Goal: Task Accomplishment & Management: Use online tool/utility

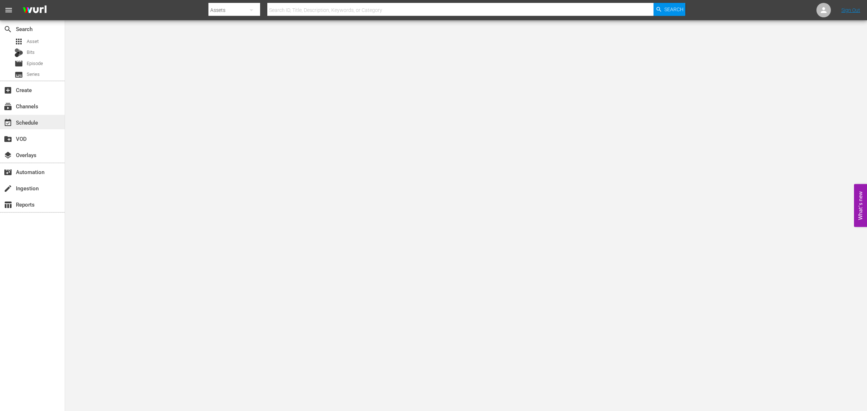
click at [30, 121] on div "event_available Schedule" at bounding box center [20, 121] width 40 height 6
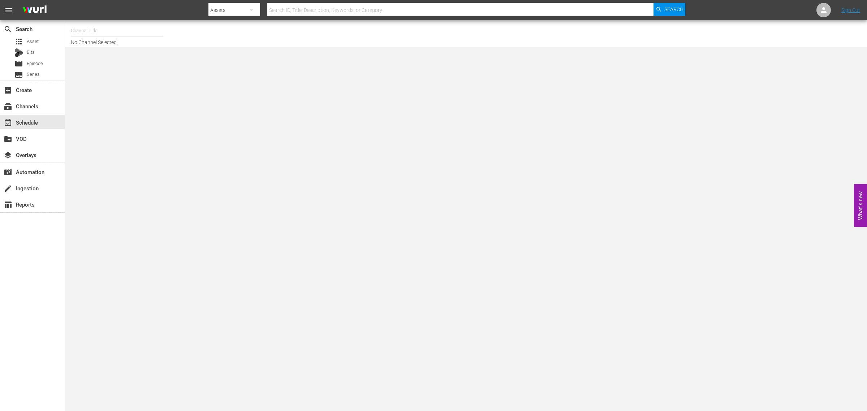
click at [102, 29] on input "text" at bounding box center [117, 30] width 92 height 17
click at [114, 53] on div "UnXplained Zone (1018 - aenetworks_unxplainedzone_1)" at bounding box center [170, 50] width 187 height 17
type input "UnXplained Zone (1018 - aenetworks_unxplainedzone_1)"
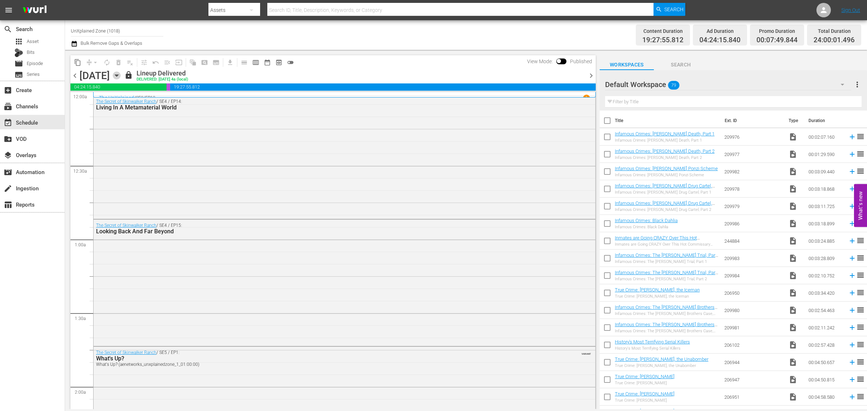
click at [118, 75] on icon "button" at bounding box center [116, 76] width 3 height 2
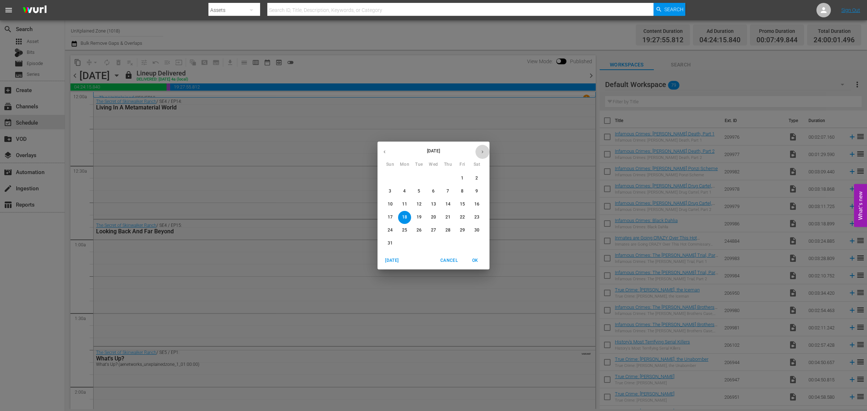
click at [481, 147] on button "button" at bounding box center [482, 152] width 14 height 14
click at [431, 177] on span "3" at bounding box center [433, 178] width 13 height 6
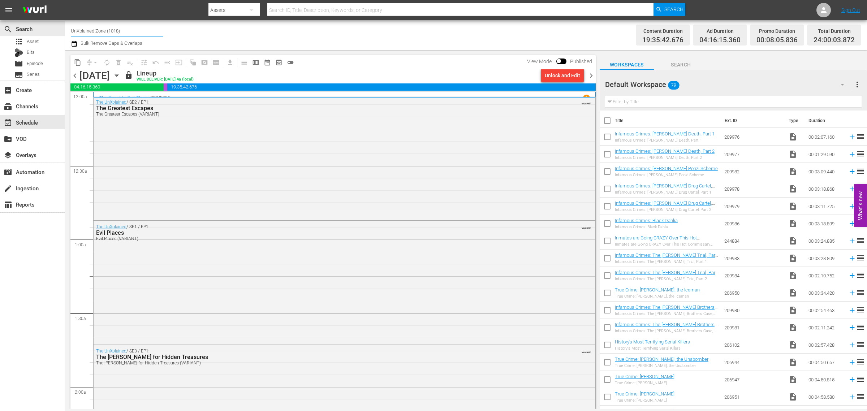
drag, startPoint x: 130, startPoint y: 27, endPoint x: -1, endPoint y: 33, distance: 131.9
click at [0, 33] on html "menu Search By Assets Search ID, Title, Description, Keywords, or Category Sear…" at bounding box center [433, 205] width 867 height 411
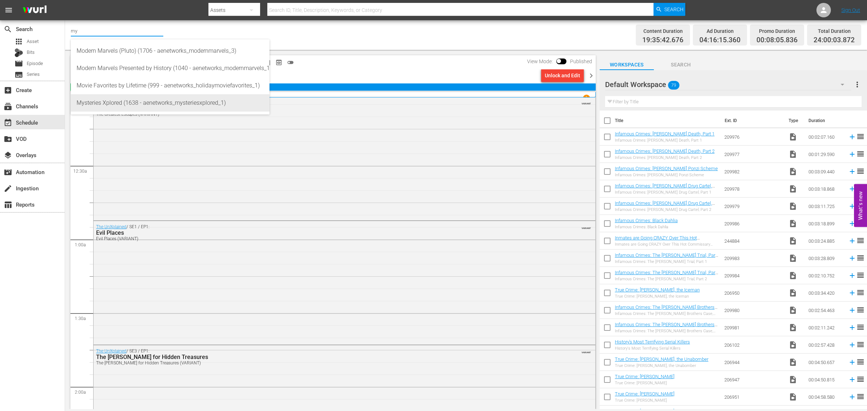
click at [110, 102] on div "Mysteries Xplored (1638 - aenetworks_mysteriesxplored_1)" at bounding box center [170, 102] width 187 height 17
type input "Mysteries Xplored (1638 - aenetworks_mysteriesxplored_1)"
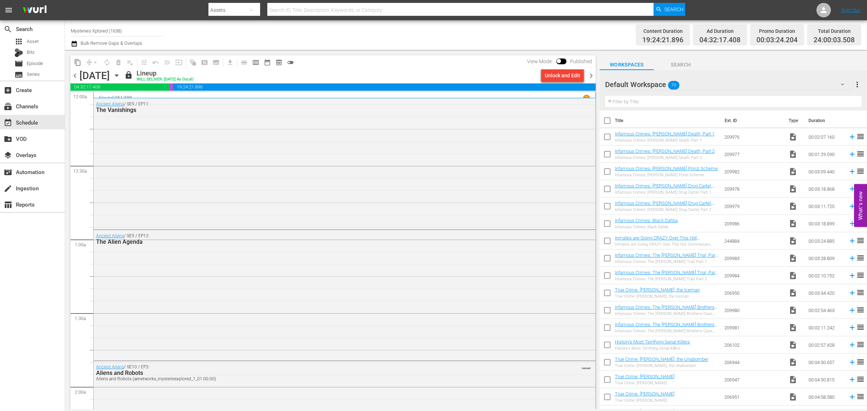
click at [590, 76] on span "chevron_right" at bounding box center [590, 75] width 9 height 9
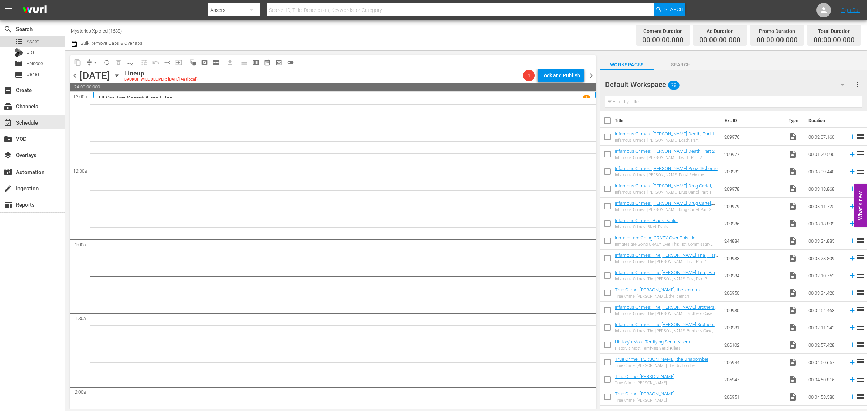
click at [40, 42] on div "apps Asset" at bounding box center [32, 41] width 65 height 10
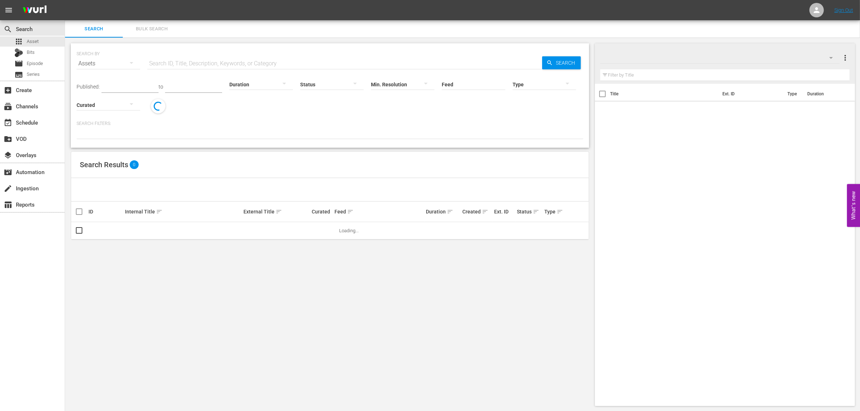
click at [153, 25] on span "Bulk Search" at bounding box center [151, 29] width 49 height 8
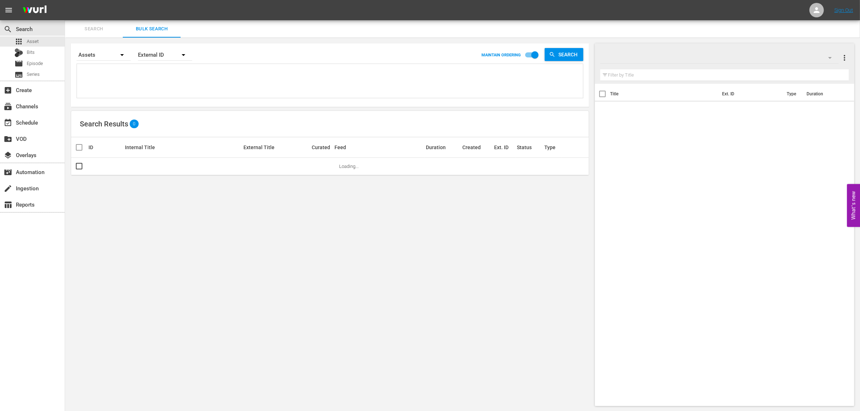
click at [135, 90] on textarea at bounding box center [331, 82] width 504 height 33
paste textarea "259616 247060 247061 247065 259613 259619 247067 259614 247066 247058 259617 24…"
type textarea "259616 247060 247061 247065 259613 259619 247067 259614 247066 247058 259617 24…"
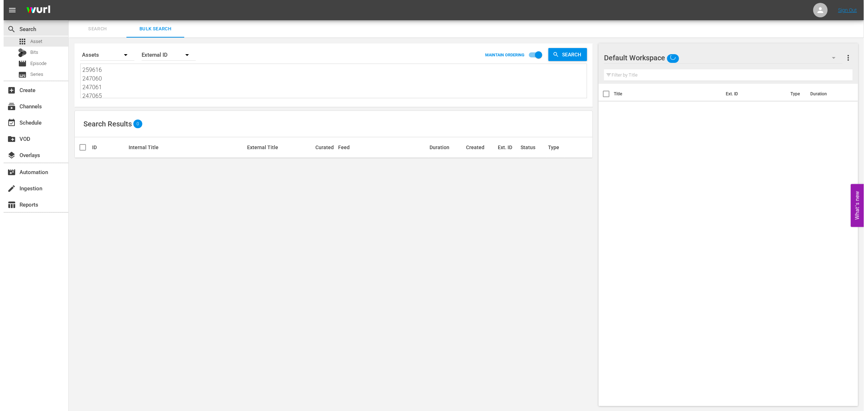
scroll to position [1, 0]
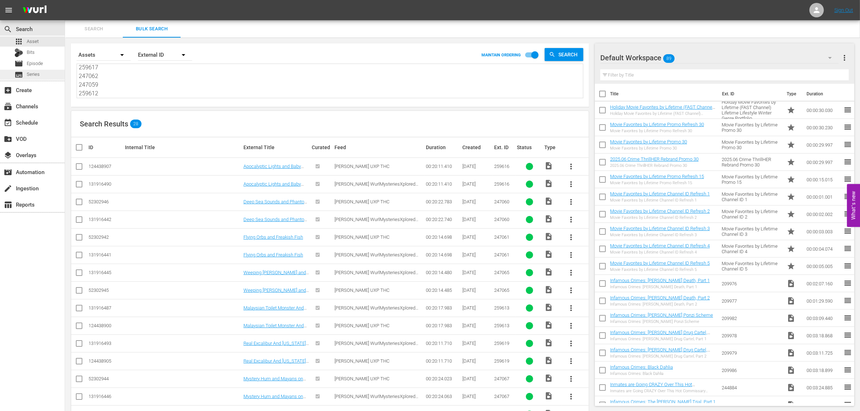
type textarea "259616 247060 247061 247065 259613 259619 247067 259614 247066 247058 259617 24…"
click at [327, 117] on div "Search Results 28" at bounding box center [329, 124] width 517 height 26
click at [47, 122] on div "event_available Schedule" at bounding box center [32, 122] width 65 height 14
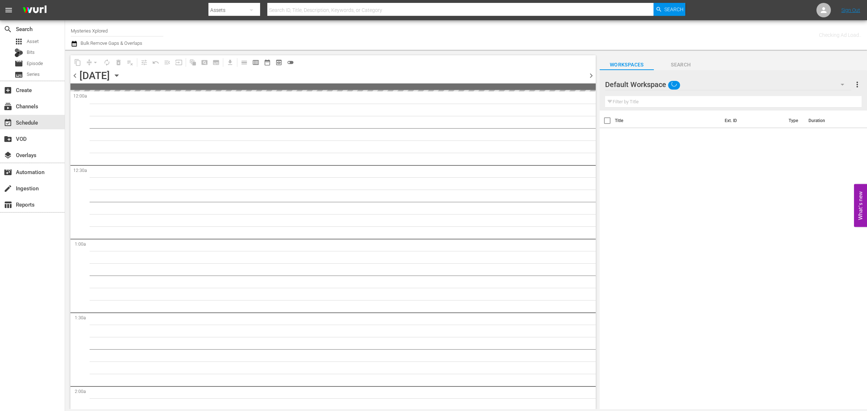
click at [357, 33] on div "Channel Title Mysteries Xplored Bulk Remove Gaps & Overlaps" at bounding box center [286, 35] width 431 height 26
click at [159, 9] on nav "menu Search By Assets Search ID, Title, Description, Keywords, or Category Sear…" at bounding box center [433, 10] width 867 height 20
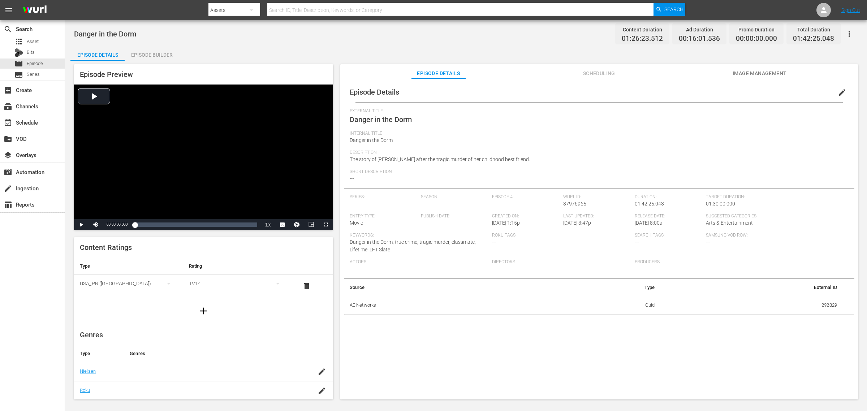
click at [401, 28] on div "Danger in the Dorm Content Duration 01:26:23.512 Ad Duration 00:16:01.536 Promo…" at bounding box center [466, 34] width 784 height 16
click at [317, 371] on icon "button" at bounding box center [321, 371] width 9 height 9
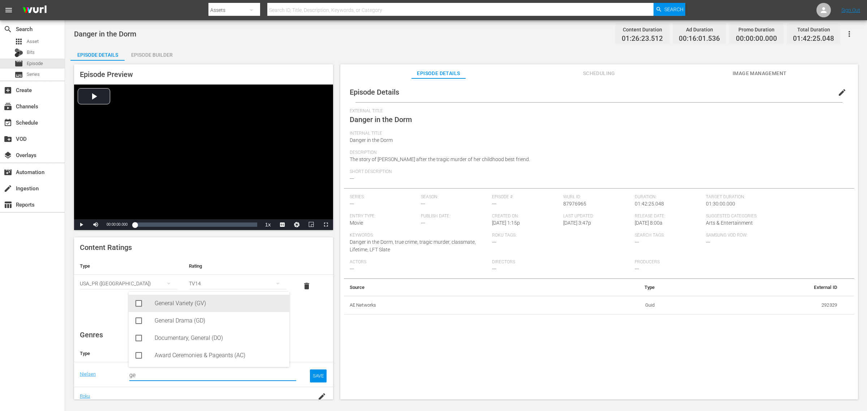
click at [197, 304] on div "General Variety (GV)" at bounding box center [219, 303] width 129 height 17
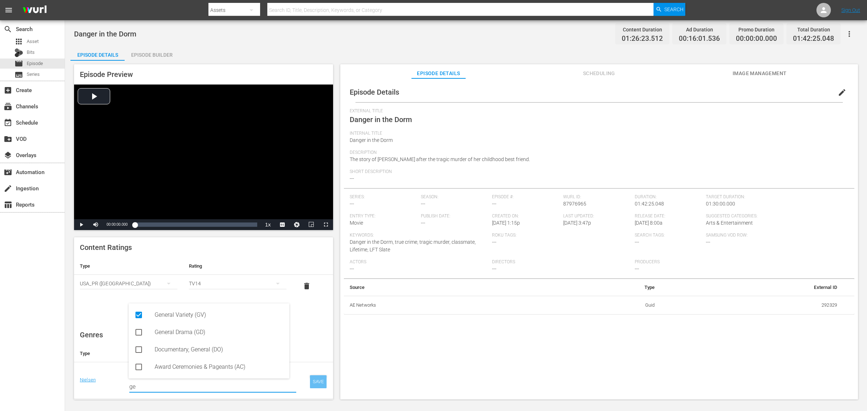
type input "ge"
click at [310, 385] on div "SAVE" at bounding box center [318, 381] width 17 height 13
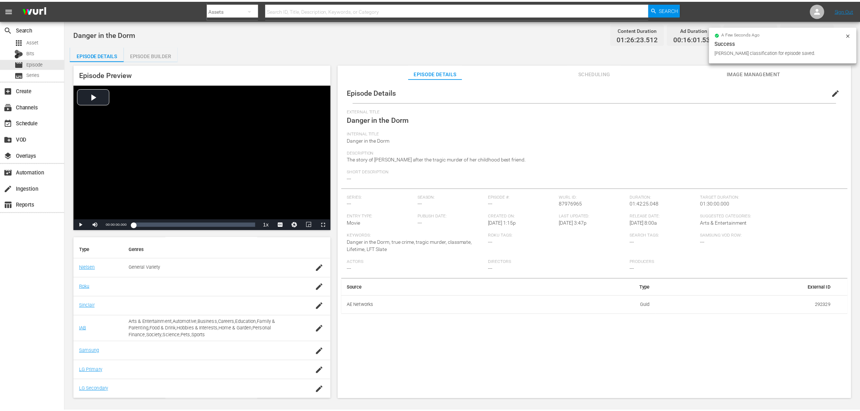
scroll to position [104, 0]
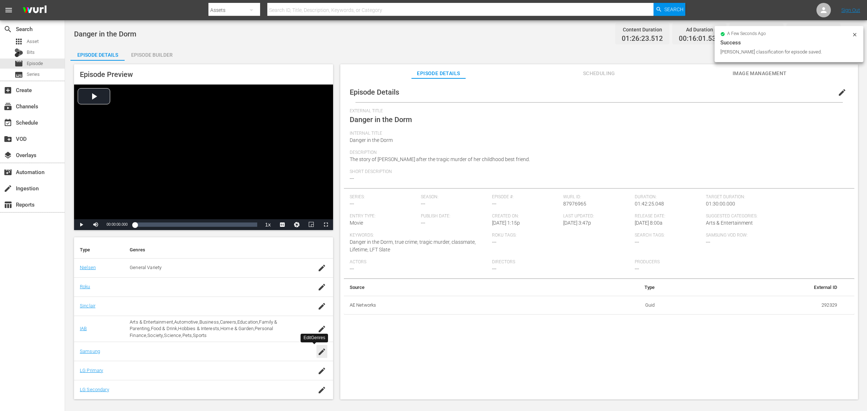
click at [318, 351] on icon "button" at bounding box center [321, 351] width 6 height 6
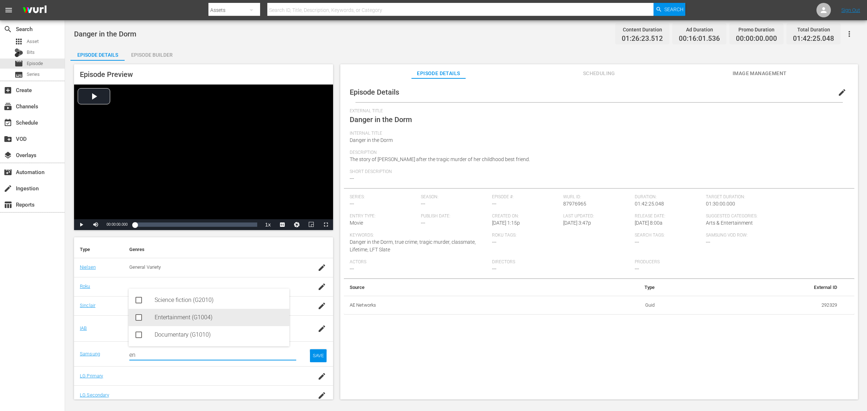
click at [169, 317] on div "Entertainment (G1004)" at bounding box center [219, 317] width 129 height 17
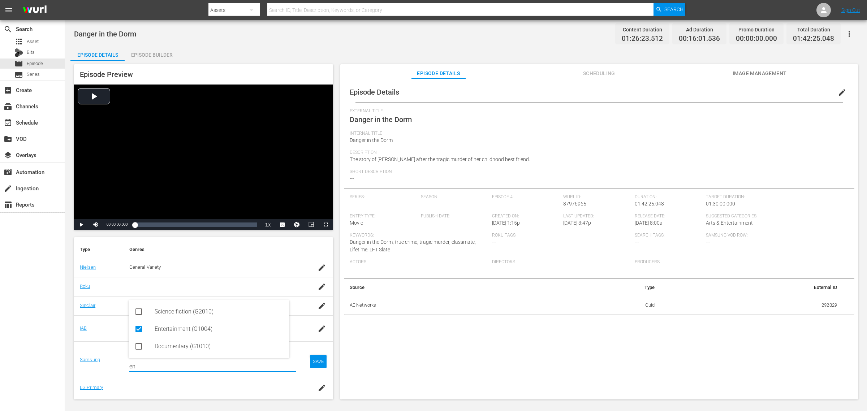
type input "en"
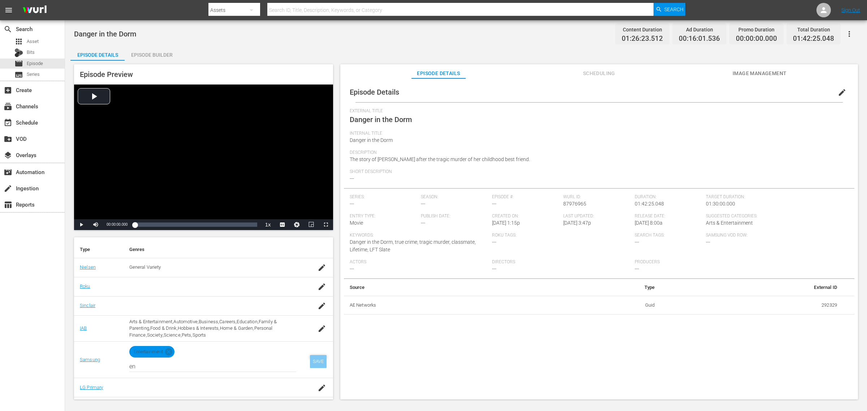
click at [314, 360] on div "SAVE" at bounding box center [318, 361] width 17 height 13
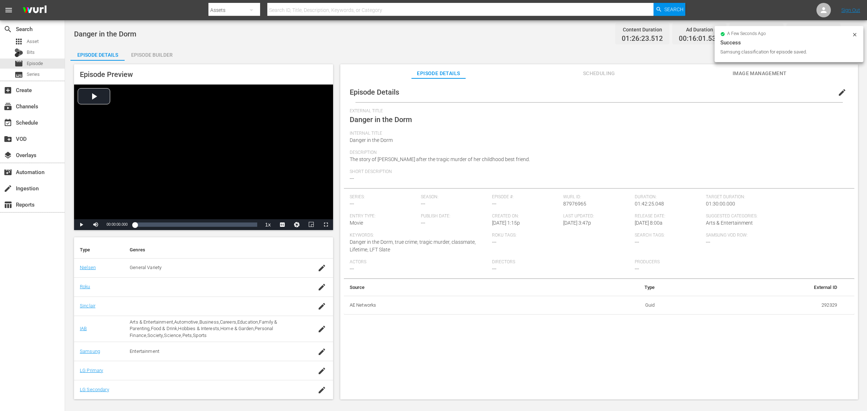
click at [753, 71] on span "Image Management" at bounding box center [759, 73] width 54 height 9
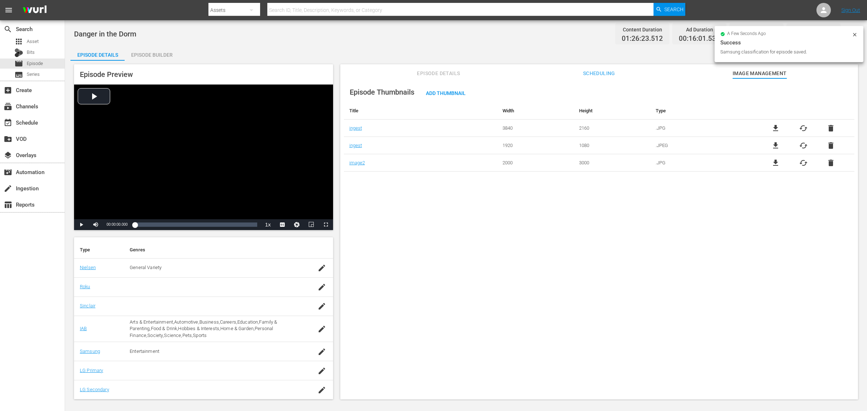
click at [155, 53] on div "Episode Builder" at bounding box center [152, 54] width 54 height 17
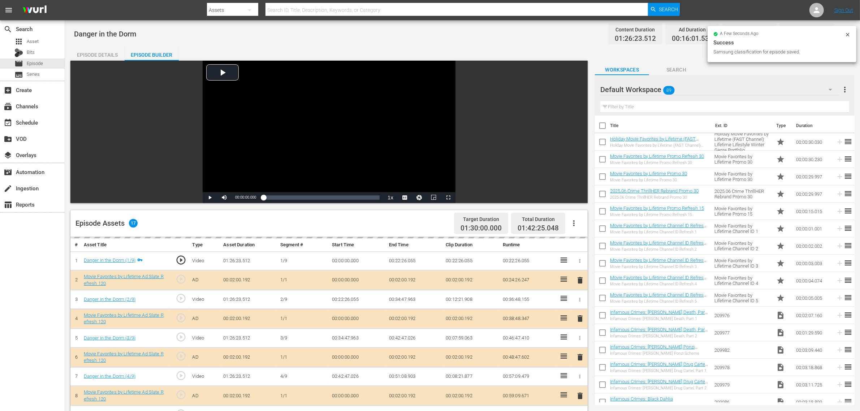
scroll to position [103, 0]
click at [320, 42] on div "Danger in the Dorm Content Duration 01:26:23.512 Ad Duration 00:16:01.536 Promo…" at bounding box center [462, 309] width 795 height 579
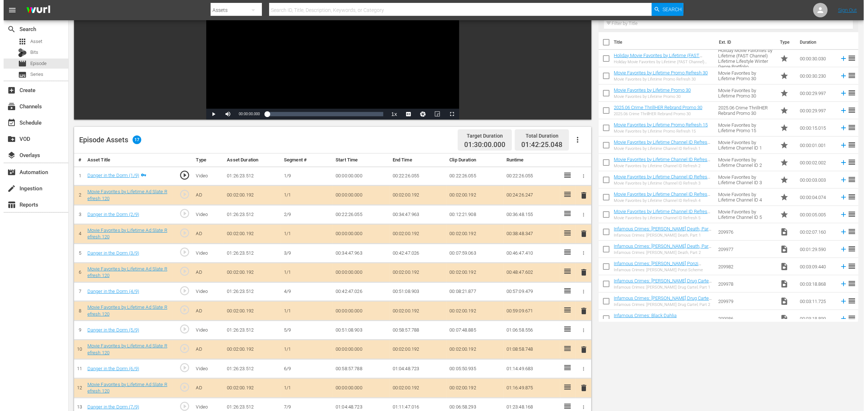
scroll to position [0, 0]
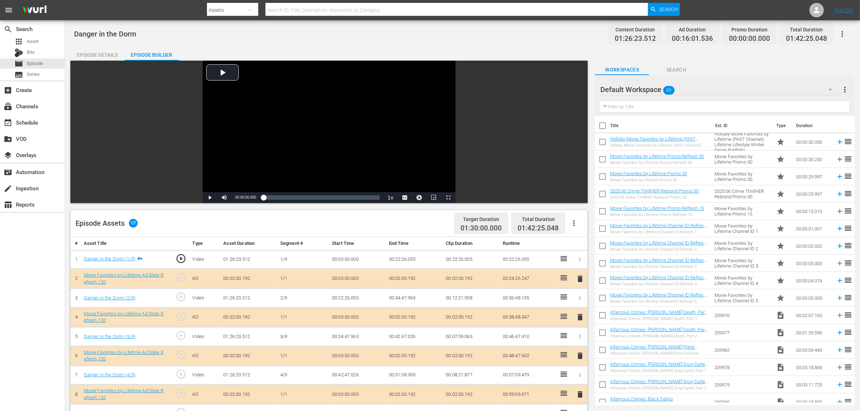
click at [91, 51] on div "Episode Details" at bounding box center [97, 54] width 54 height 17
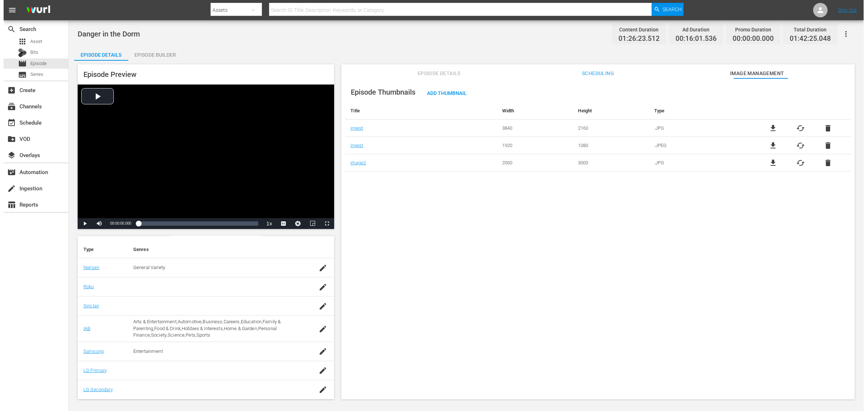
scroll to position [104, 0]
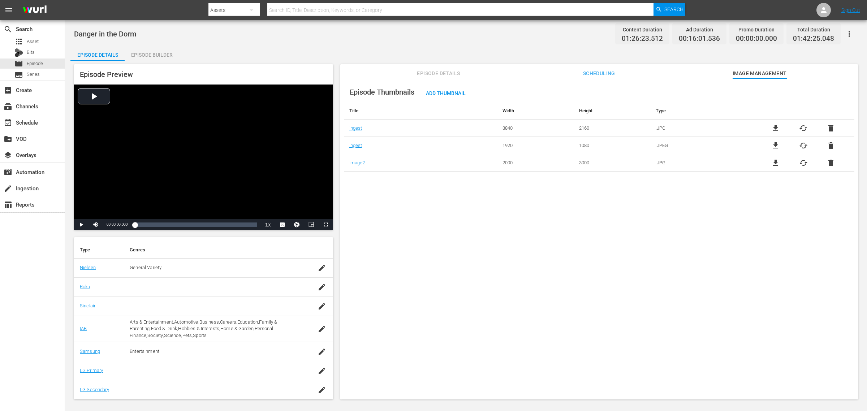
click at [246, 32] on div "Danger in the Dorm Content Duration 01:26:23.512 Ad Duration 00:16:01.536 Promo…" at bounding box center [466, 34] width 784 height 16
click at [292, 29] on div "Danger in the Dorm Content Duration 01:26:23.512 Ad Duration 00:16:01.536 Promo…" at bounding box center [466, 34] width 784 height 16
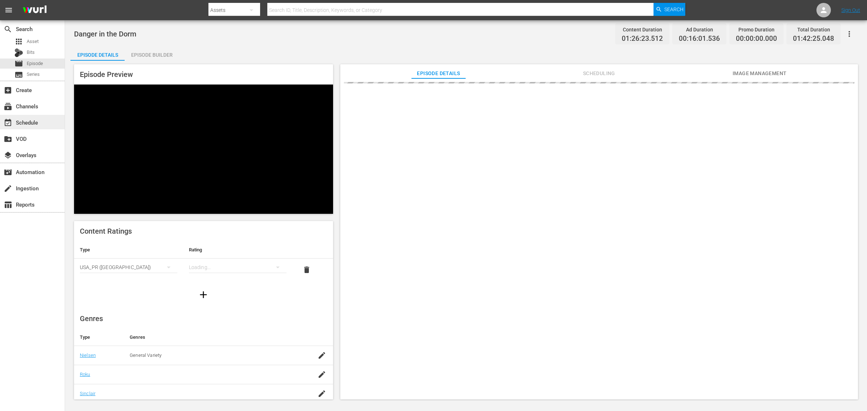
click at [29, 124] on div "event_available Schedule" at bounding box center [20, 121] width 40 height 6
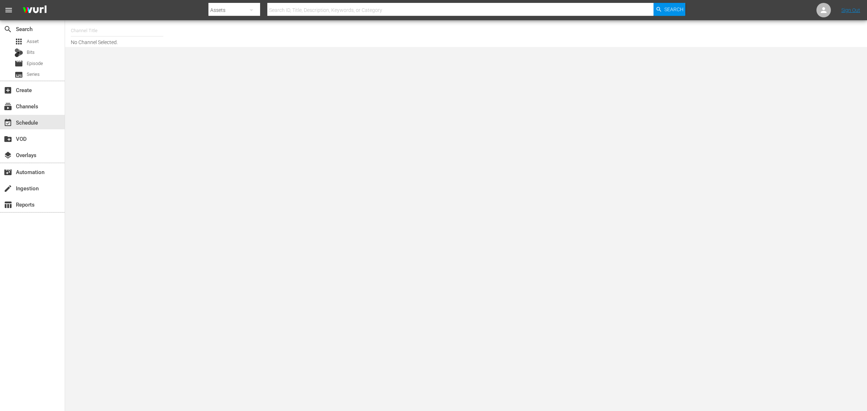
click at [113, 32] on input "text" at bounding box center [117, 30] width 92 height 17
click at [165, 50] on div "Movie Favorites by Lifetime (999 - aenetworks_holidaymoviefavorites_1)" at bounding box center [170, 50] width 187 height 17
type input "Movie Favorites by Lifetime (999 - aenetworks_holidaymoviefavorites_1)"
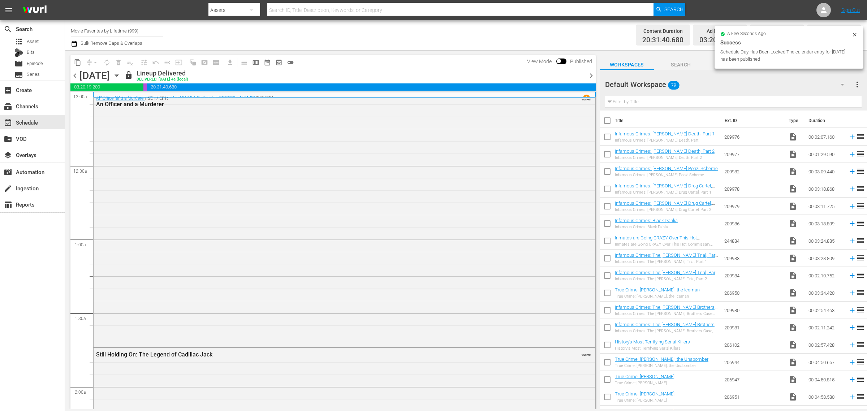
click at [401, 45] on div "Channel Title Movie Favorites by Lifetime (999) Bulk Remove Gaps & Overlaps" at bounding box center [286, 35] width 431 height 26
click at [121, 73] on icon "button" at bounding box center [117, 75] width 8 height 8
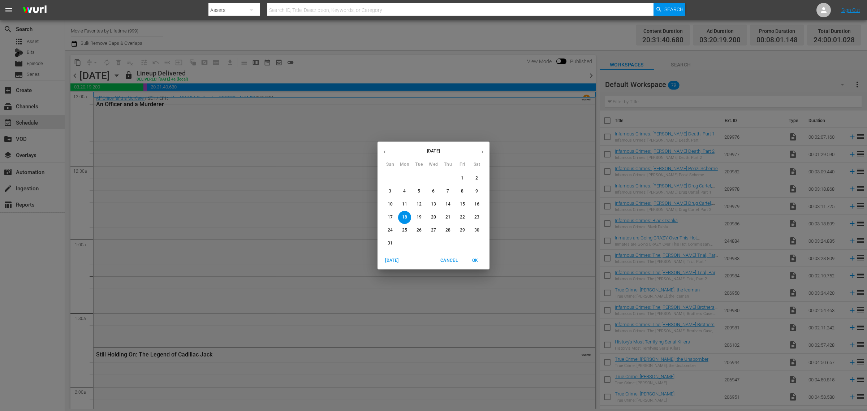
click at [480, 153] on icon "button" at bounding box center [482, 151] width 5 height 5
click at [420, 179] on p "2" at bounding box center [418, 178] width 3 height 6
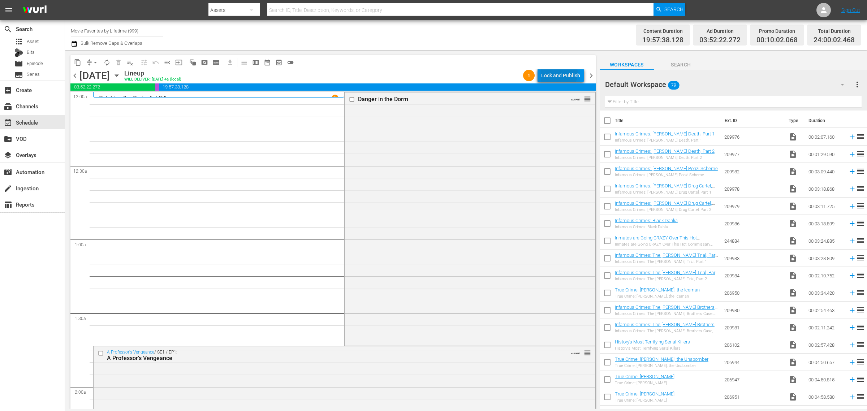
click at [555, 73] on div "Lock and Publish" at bounding box center [560, 75] width 39 height 13
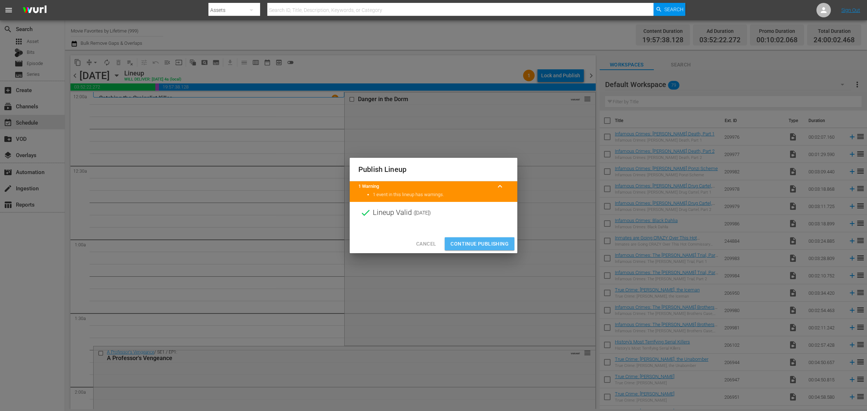
click at [476, 244] on span "Continue Publishing" at bounding box center [479, 243] width 58 height 9
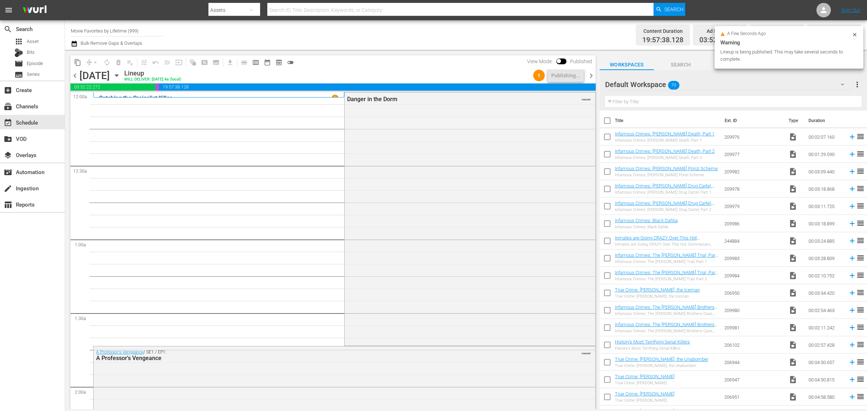
click at [427, 36] on div "Channel Title Movie Favorites by Lifetime (999) Bulk Remove Gaps & Overlaps" at bounding box center [286, 35] width 431 height 26
click at [571, 31] on div "Content Duration 19:57:38.128 Ad Duration 03:52:22.272 Promo Duration 00:10:02.…" at bounding box center [681, 35] width 359 height 26
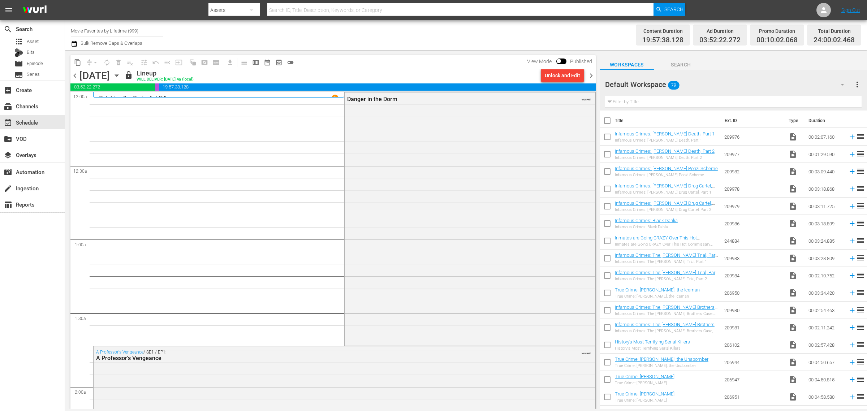
click at [121, 73] on icon "button" at bounding box center [117, 75] width 8 height 8
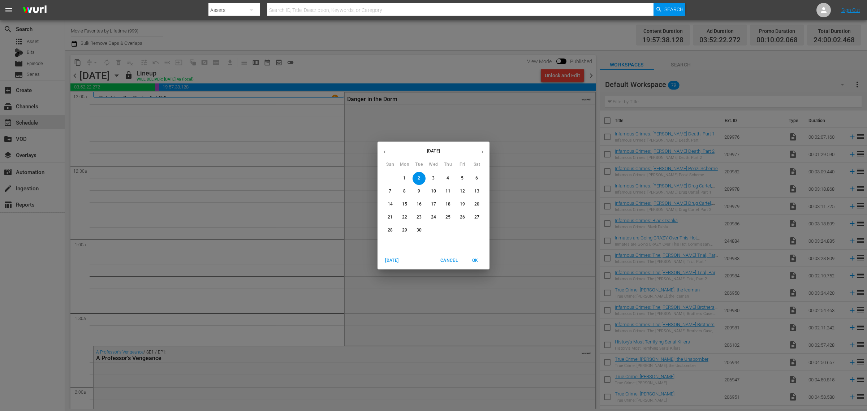
click at [480, 179] on span "6" at bounding box center [476, 178] width 13 height 6
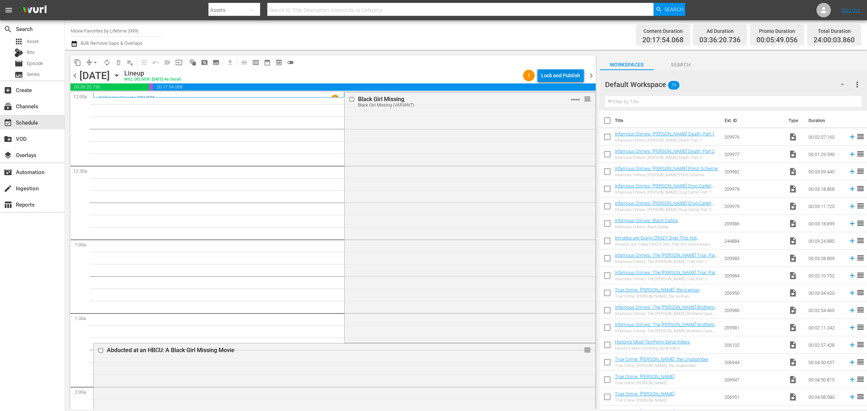
click at [565, 74] on div "Lock and Publish" at bounding box center [560, 75] width 39 height 13
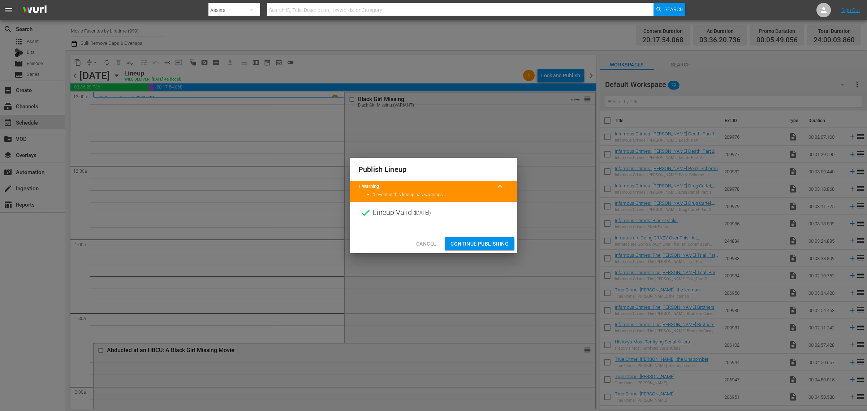
click at [486, 246] on span "Continue Publishing" at bounding box center [479, 243] width 58 height 9
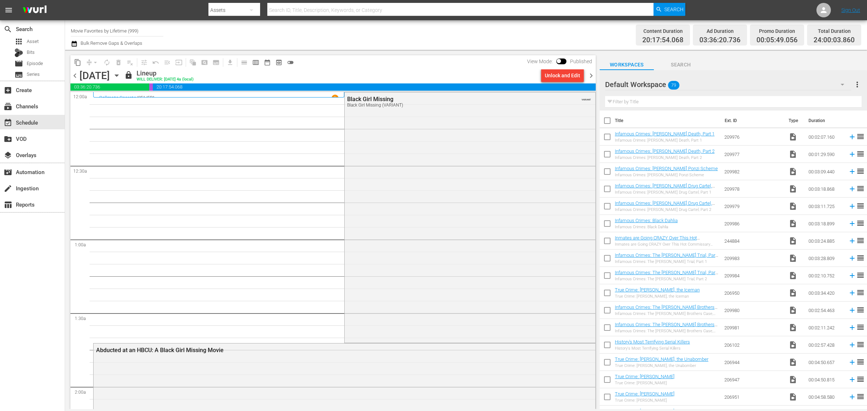
click at [593, 72] on span "chevron_right" at bounding box center [590, 75] width 9 height 9
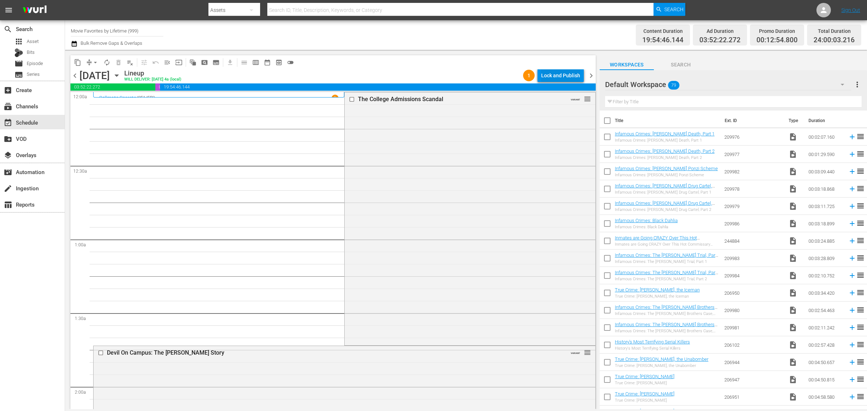
click at [553, 71] on div "Lock and Publish" at bounding box center [560, 75] width 39 height 13
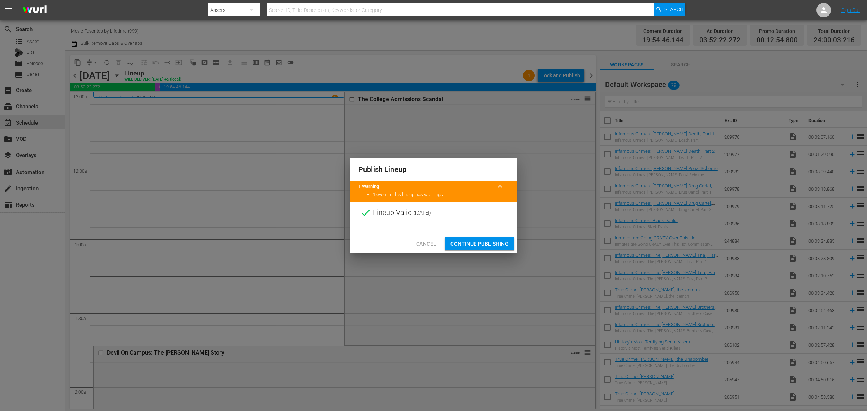
click at [472, 244] on span "Continue Publishing" at bounding box center [479, 243] width 58 height 9
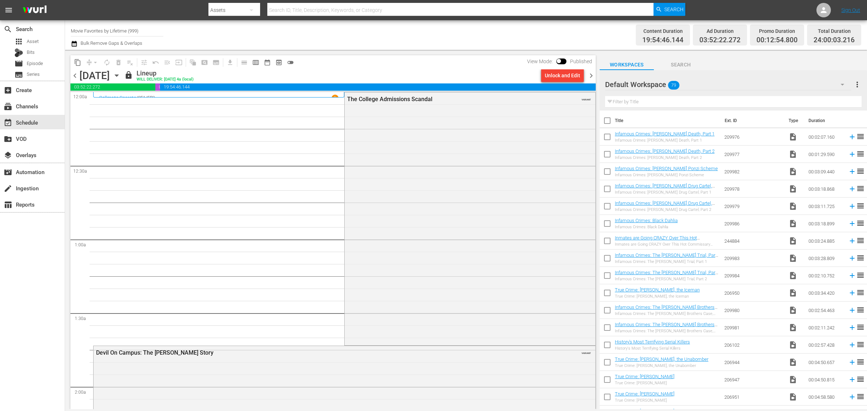
click at [430, 35] on div "Channel Title Movie Favorites by Lifetime (999) Bulk Remove Gaps & Overlaps" at bounding box center [286, 35] width 431 height 26
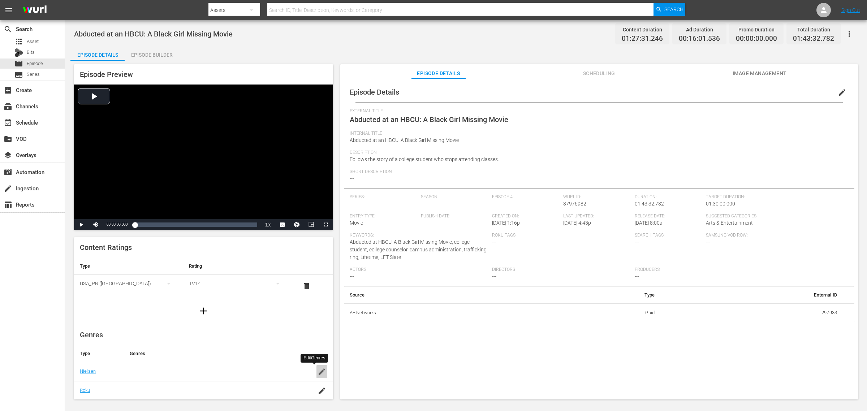
click at [318, 372] on icon "button" at bounding box center [321, 371] width 6 height 6
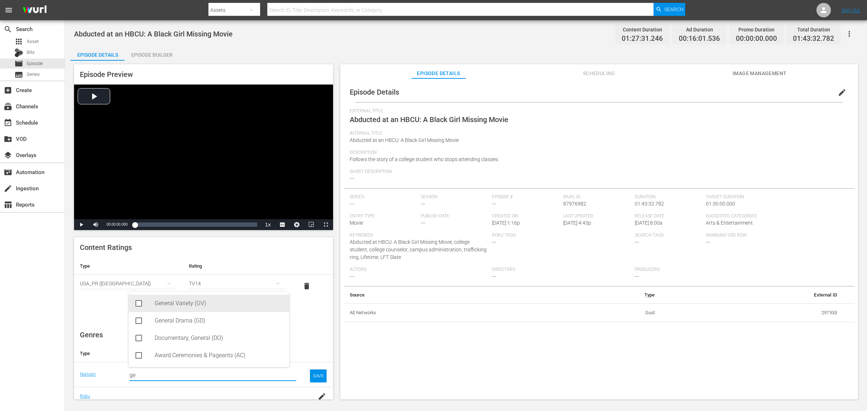
click at [192, 300] on div "General Variety (GV)" at bounding box center [219, 303] width 129 height 17
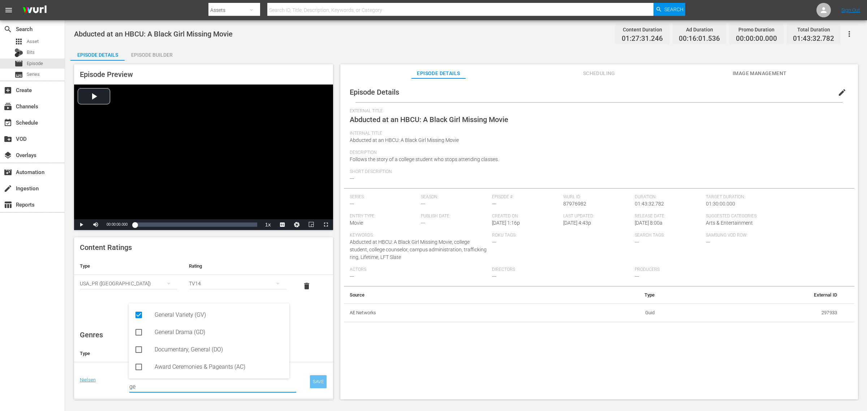
type input "ge"
click at [310, 382] on div "SAVE" at bounding box center [318, 381] width 17 height 13
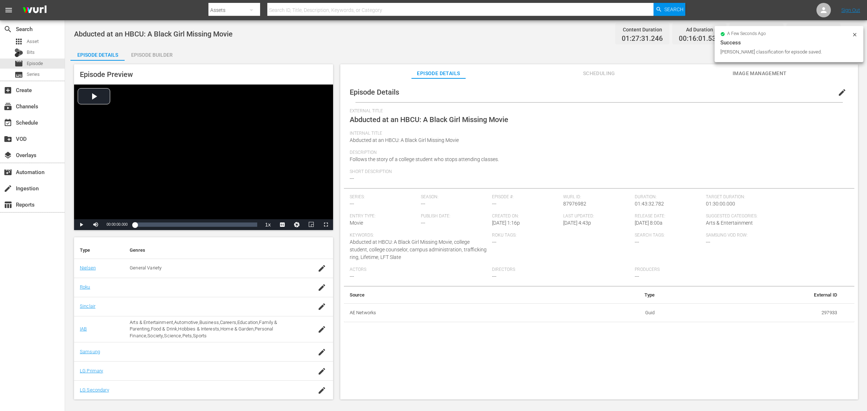
scroll to position [104, 0]
click at [316, 353] on div "button" at bounding box center [321, 351] width 11 height 13
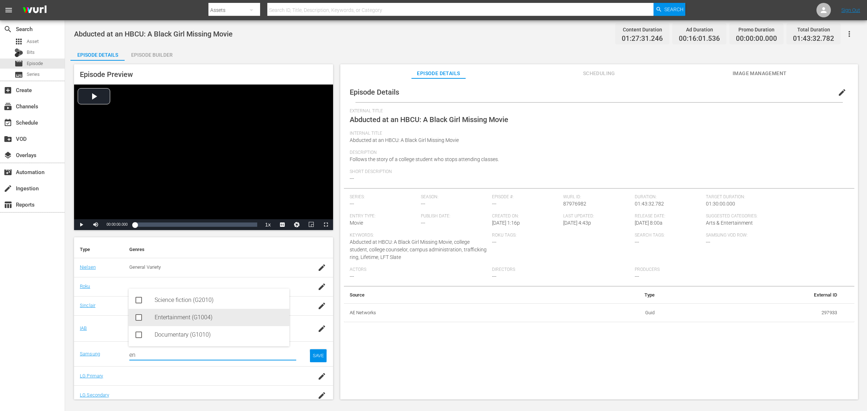
click at [199, 315] on div "Entertainment (G1004)" at bounding box center [219, 317] width 129 height 17
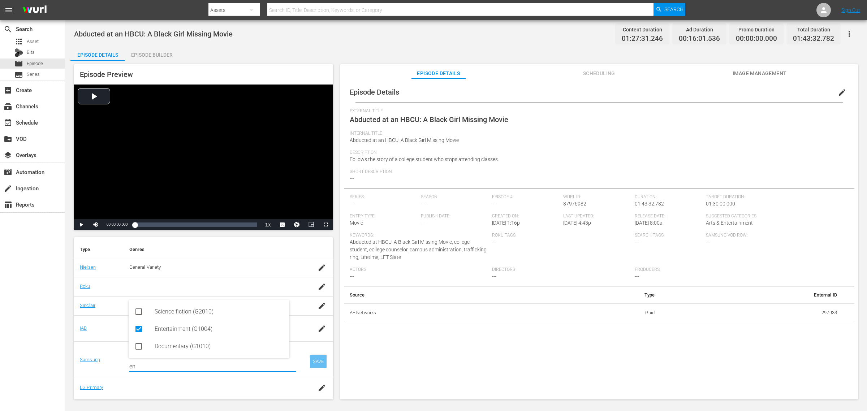
type input "en"
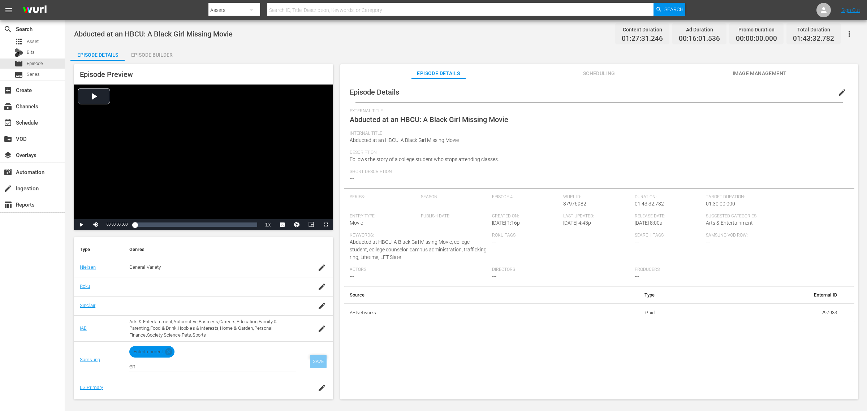
click at [315, 361] on div "SAVE" at bounding box center [318, 361] width 17 height 13
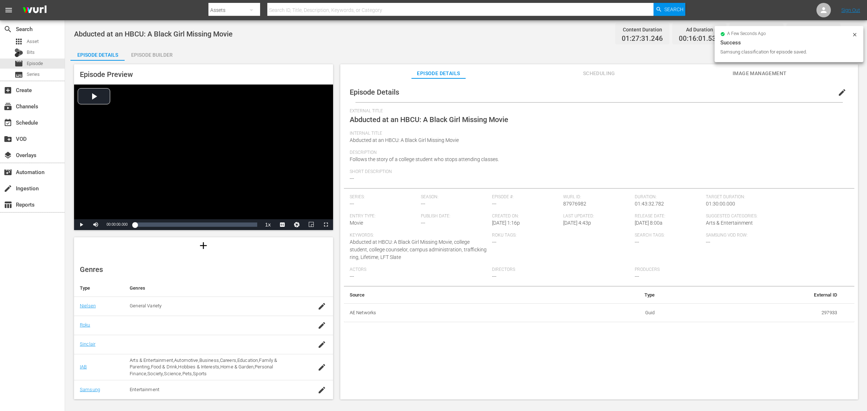
scroll to position [0, 0]
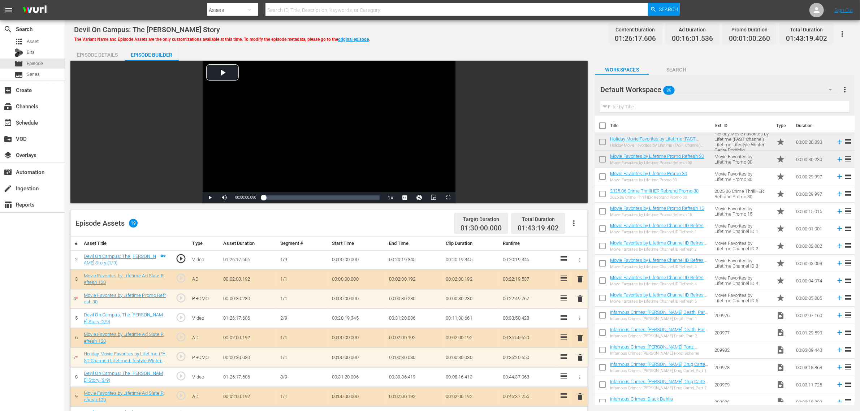
click at [91, 50] on div "Episode Details" at bounding box center [97, 54] width 54 height 17
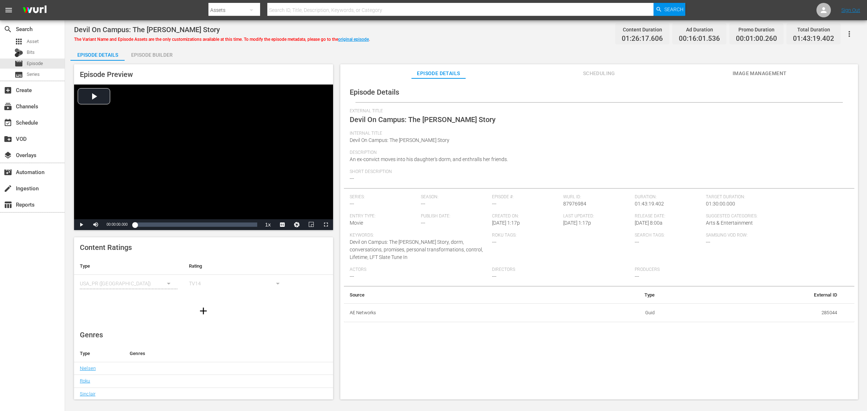
click at [478, 30] on div "Devil On Campus: The [PERSON_NAME] Story The Variant Name and Episode Assets ar…" at bounding box center [466, 34] width 784 height 16
click at [417, 31] on div "Devil On Campus: The [PERSON_NAME] Story The Variant Name and Episode Assets ar…" at bounding box center [466, 34] width 784 height 16
click at [370, 39] on span "The Variant Name and Episode Assets are the only customizations available at th…" at bounding box center [222, 39] width 296 height 5
click at [365, 37] on link "original episode" at bounding box center [353, 39] width 31 height 5
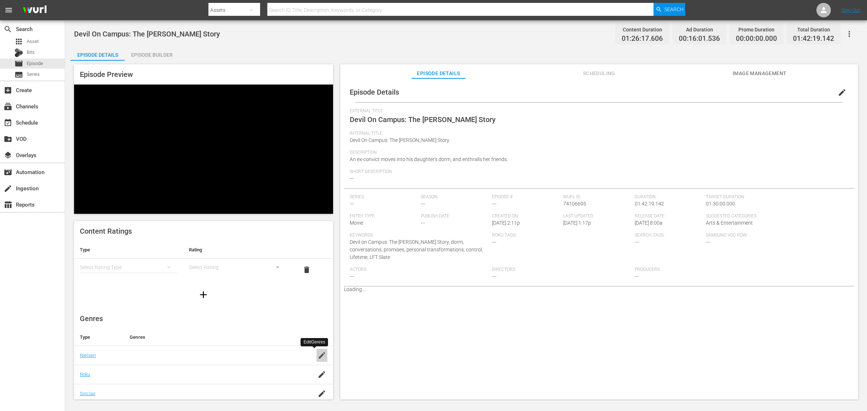
click at [317, 359] on icon "button" at bounding box center [321, 355] width 9 height 9
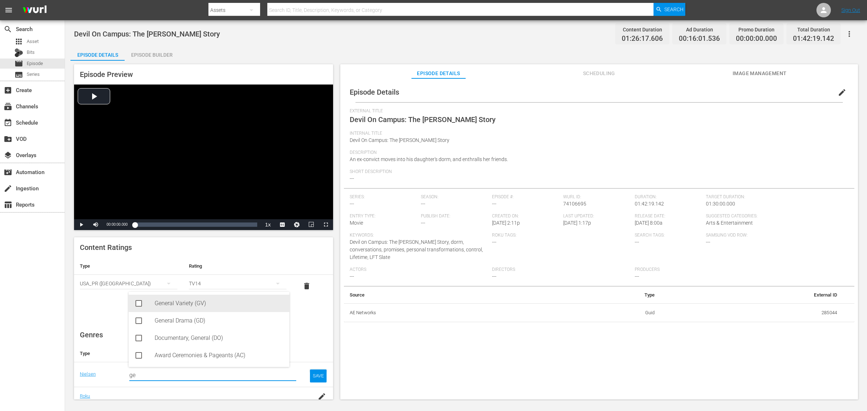
click at [191, 300] on div "General Variety (GV)" at bounding box center [219, 303] width 129 height 17
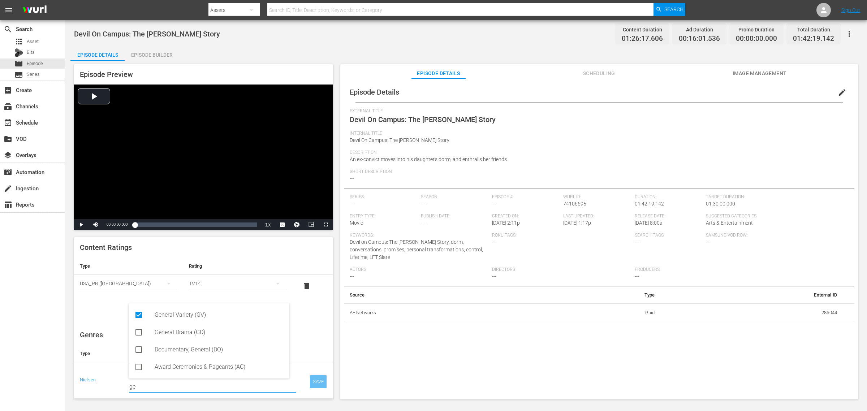
type input "ge"
click at [311, 381] on div "SAVE" at bounding box center [318, 381] width 17 height 13
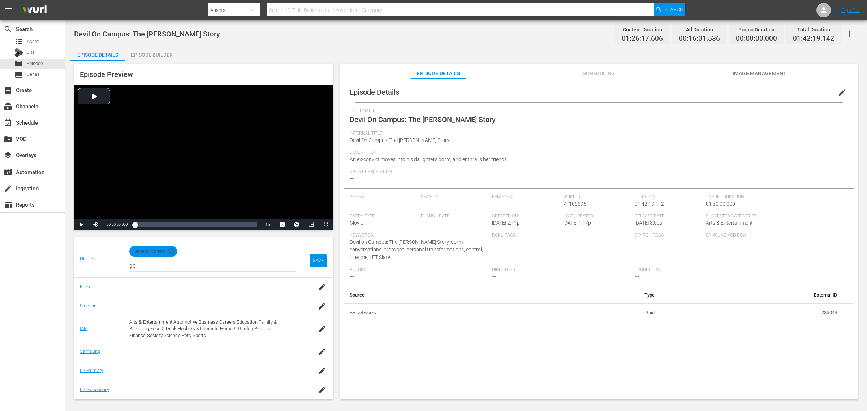
scroll to position [104, 0]
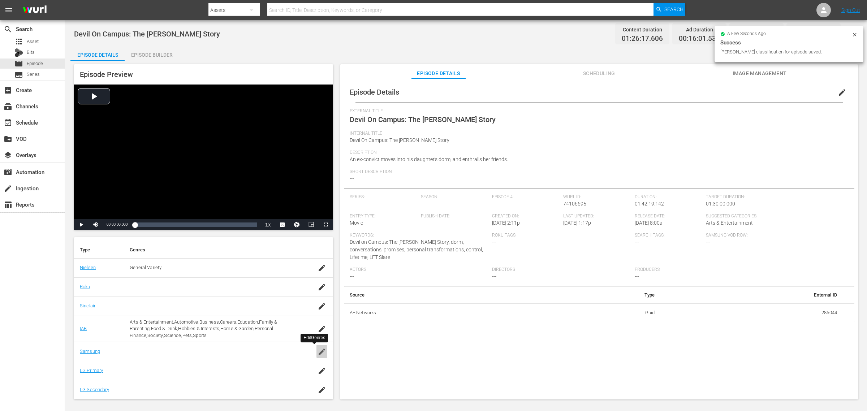
click at [318, 349] on icon "button" at bounding box center [321, 351] width 6 height 6
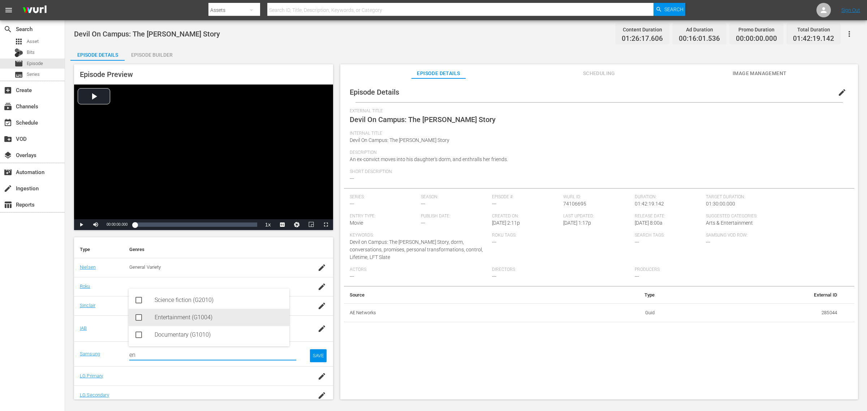
click at [213, 317] on div "Entertainment (G1004)" at bounding box center [219, 317] width 129 height 17
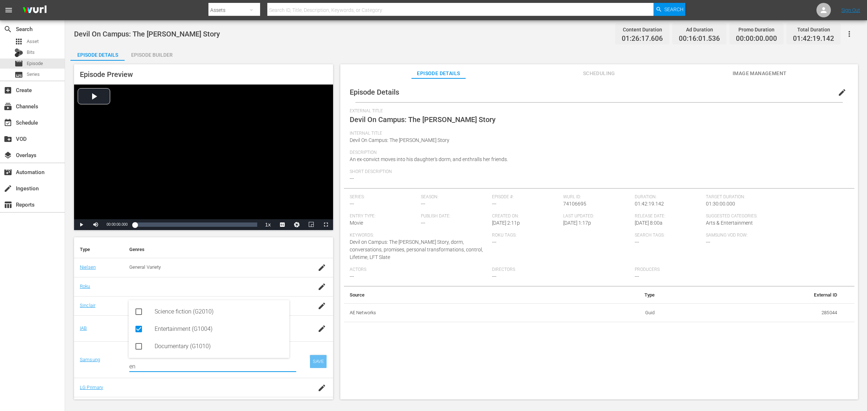
type input "en"
click at [310, 363] on div "SAVE" at bounding box center [318, 361] width 17 height 13
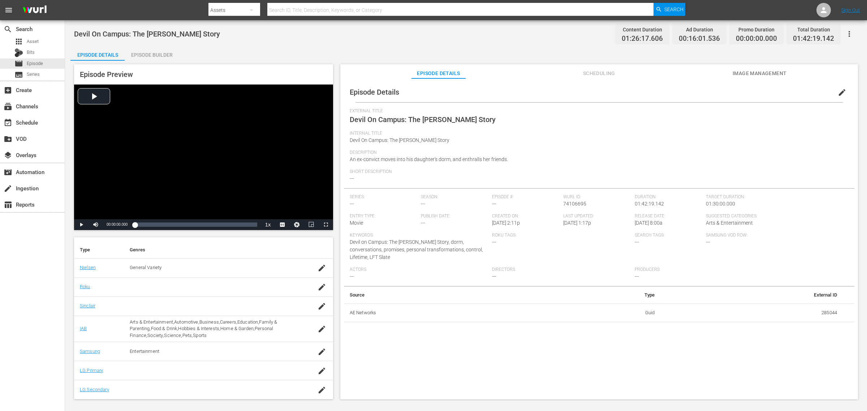
scroll to position [0, 0]
